Goal: Transaction & Acquisition: Purchase product/service

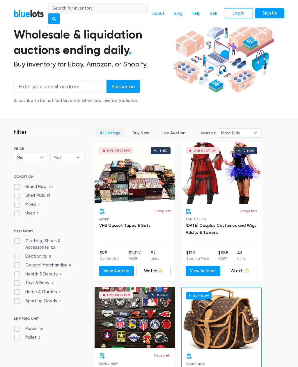
scroll to position [47, 0]
click at [37, 254] on label "Electronics 19" at bounding box center [34, 256] width 40 height 6
click at [17, 254] on input "Electronics 19" at bounding box center [16, 255] width 4 height 4
checkbox input "true"
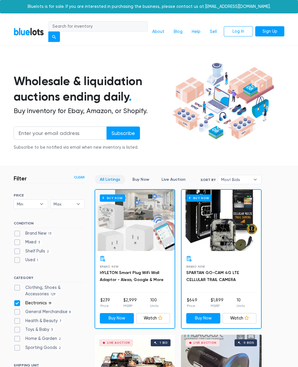
scroll to position [150, 0]
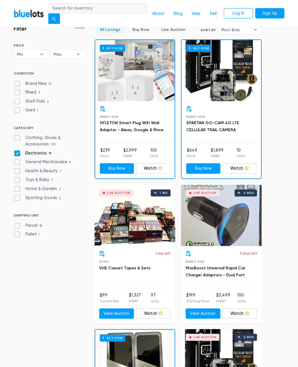
click at [226, 268] on link "MaxBoost Universal Rapid Car Charger Adaptors - Dual Port" at bounding box center [216, 272] width 60 height 12
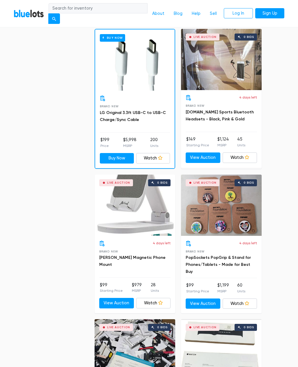
scroll to position [604, 0]
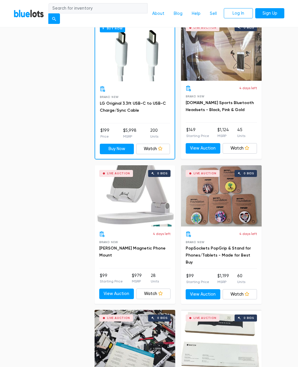
click at [150, 241] on div "4 days left Brand New Allison Magnetic Phone Mount" at bounding box center [134, 249] width 71 height 37
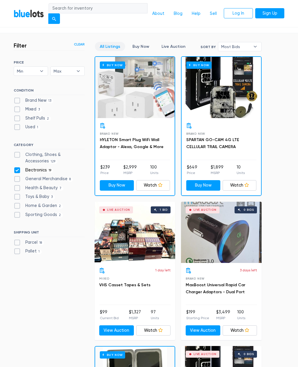
scroll to position [133, 0]
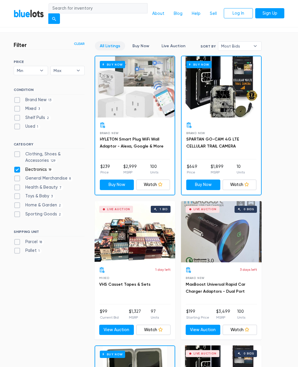
click at [14, 166] on label "Electronics 19" at bounding box center [34, 169] width 40 height 6
click at [14, 166] on input "Electronics 19" at bounding box center [16, 168] width 4 height 4
checkbox input "false"
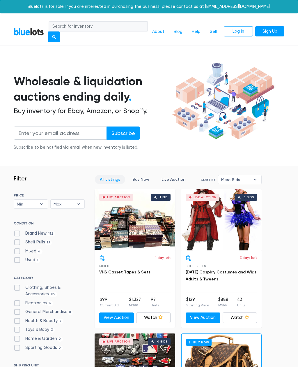
scroll to position [150, 0]
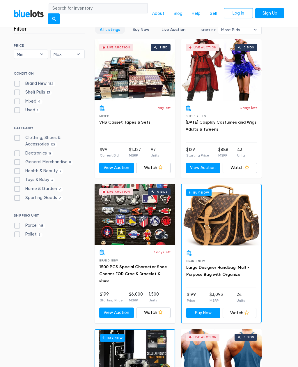
click at [14, 159] on label "General Merchandise 8" at bounding box center [43, 162] width 59 height 6
click at [14, 159] on Merchandise"] "General Merchandise 8" at bounding box center [16, 161] width 4 height 4
checkbox Merchandise"] "true"
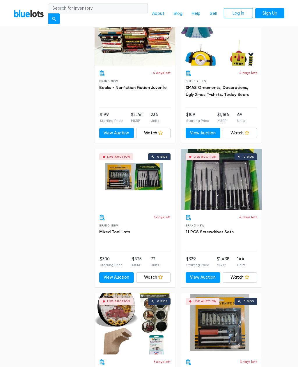
scroll to position [476, 0]
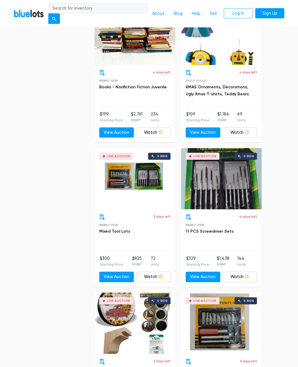
click at [119, 231] on link "Mixed Tool Lots" at bounding box center [114, 231] width 31 height 5
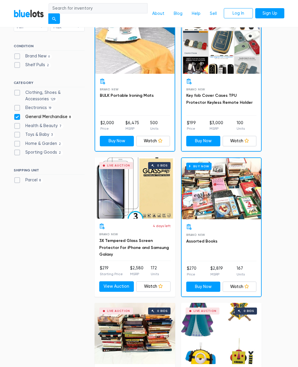
scroll to position [177, 0]
click at [15, 116] on label "General Merchandise 8" at bounding box center [43, 117] width 59 height 6
click at [15, 116] on Merchandise"] "General Merchandise 8" at bounding box center [16, 116] width 4 height 4
checkbox Merchandise"] "false"
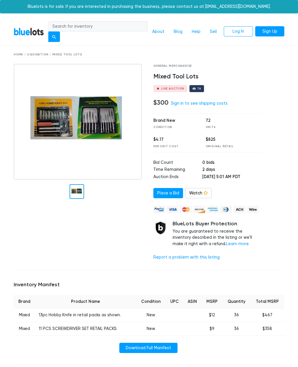
click at [32, 124] on img at bounding box center [78, 121] width 128 height 115
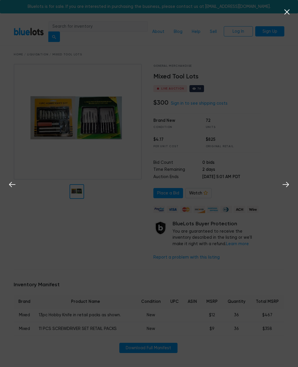
click at [285, 11] on icon at bounding box center [287, 12] width 9 height 9
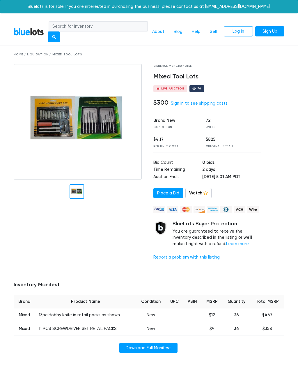
click at [258, 97] on div "General Merchandise Mixed Tool Lots Live Auction 76 $300 Sign in to see shippin…" at bounding box center [207, 164] width 117 height 201
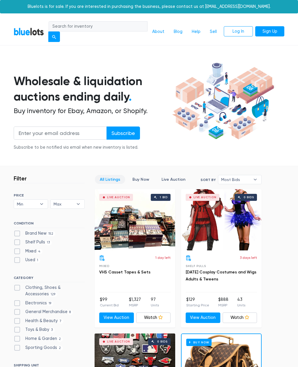
scroll to position [150, 0]
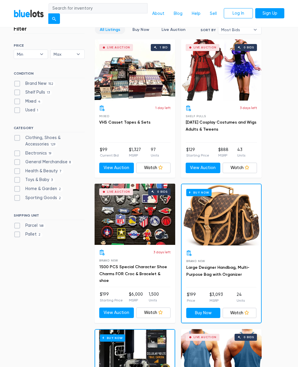
click at [15, 186] on label "Home & Garden 2" at bounding box center [38, 189] width 49 height 6
click at [15, 186] on Garden"] "Home & Garden 2" at bounding box center [16, 188] width 4 height 4
checkbox Garden"] "true"
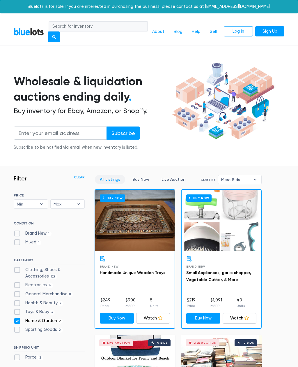
scroll to position [150, 0]
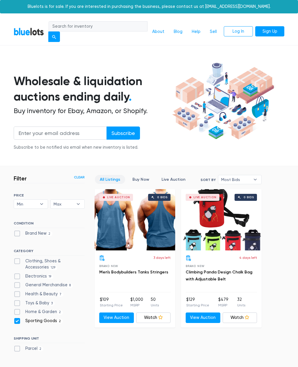
scroll to position [132, 0]
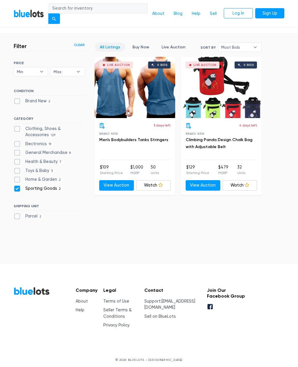
click at [15, 185] on label "Sporting Goods 2" at bounding box center [38, 188] width 49 height 6
click at [15, 185] on Goods"] "Sporting Goods 2" at bounding box center [16, 187] width 4 height 4
checkbox Goods"] "false"
